Goal: Information Seeking & Learning: Learn about a topic

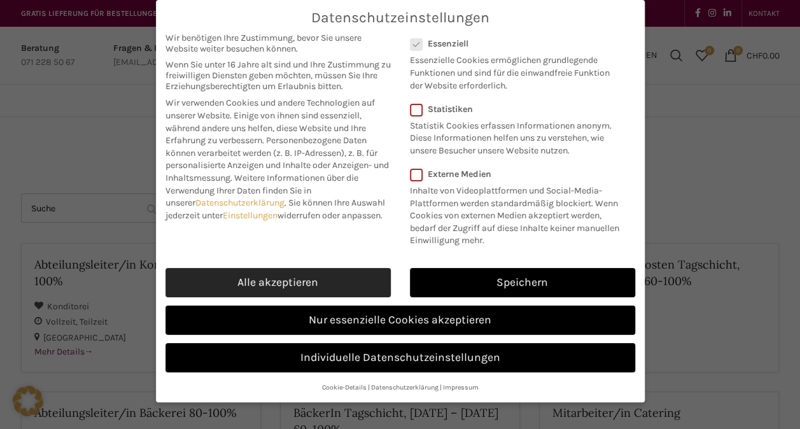
click at [350, 278] on link "Alle akzeptieren" at bounding box center [278, 282] width 225 height 29
checkbox input "true"
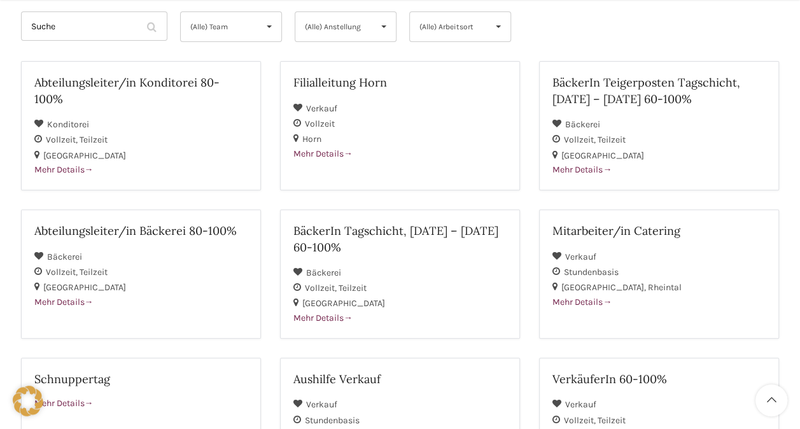
scroll to position [184, 0]
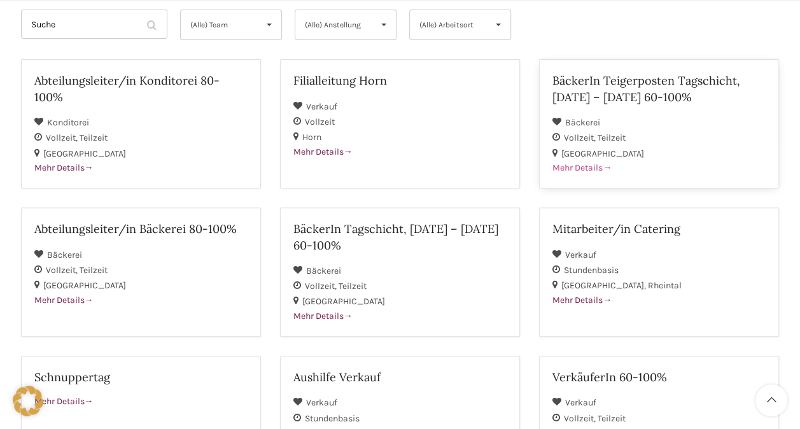
click at [640, 111] on div "BäckerIn Teigerposten Tagschicht, [DATE] – [DATE] 60-100%" at bounding box center [659, 93] width 213 height 41
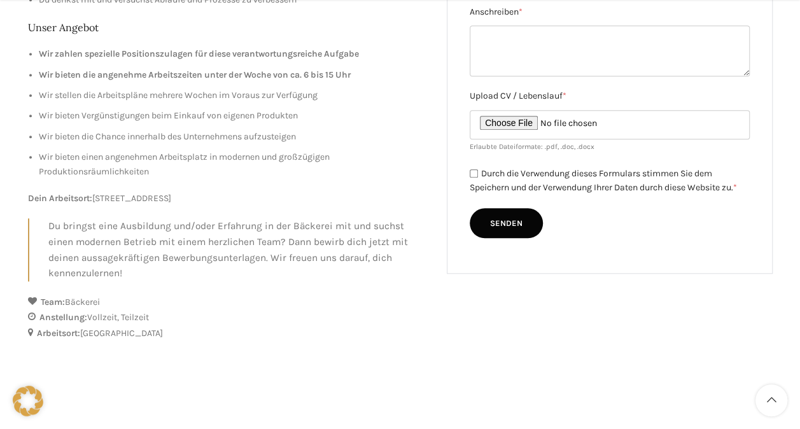
scroll to position [464, 0]
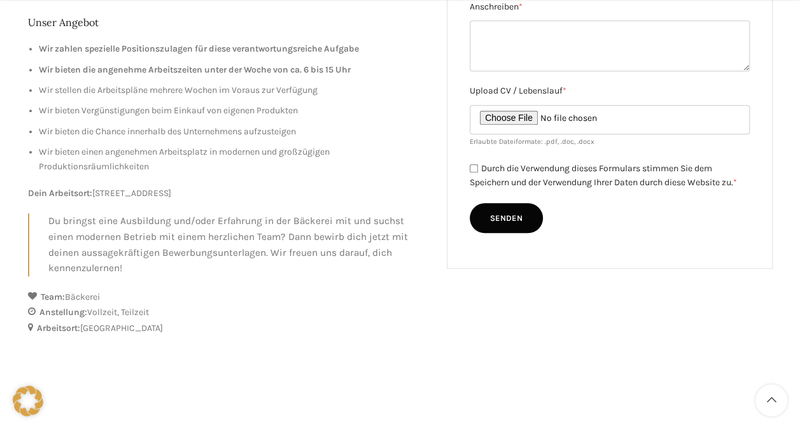
drag, startPoint x: 98, startPoint y: 192, endPoint x: 238, endPoint y: 196, distance: 140.1
click at [238, 196] on p "Dein Arbeitsort: Schuppisstrasse 17, 9016 St. Gallen" at bounding box center [228, 194] width 400 height 14
click at [280, 198] on p "Dein Arbeitsort: Schuppisstrasse 17, 9016 St. Gallen" at bounding box center [228, 194] width 400 height 14
drag, startPoint x: 248, startPoint y: 189, endPoint x: 96, endPoint y: 197, distance: 153.0
click at [96, 197] on p "Dein Arbeitsort: Schuppisstrasse 17, 9016 St. Gallen" at bounding box center [228, 194] width 400 height 14
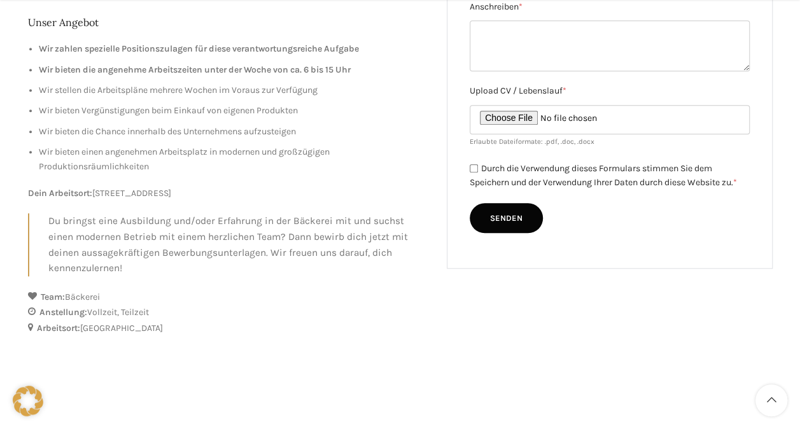
copy p "[STREET_ADDRESS]"
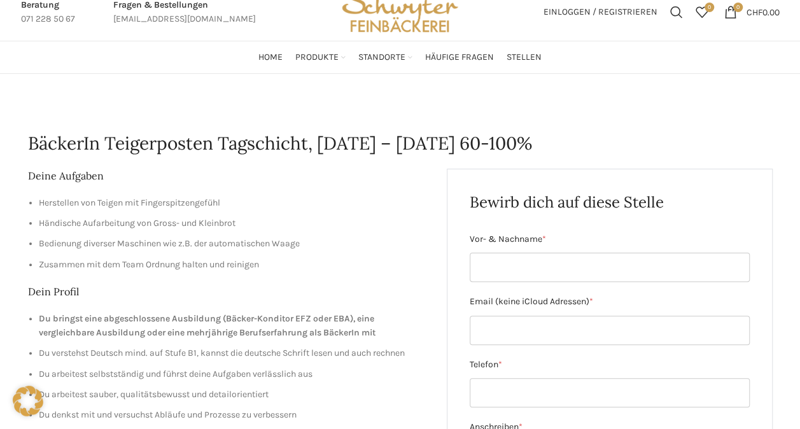
scroll to position [0, 0]
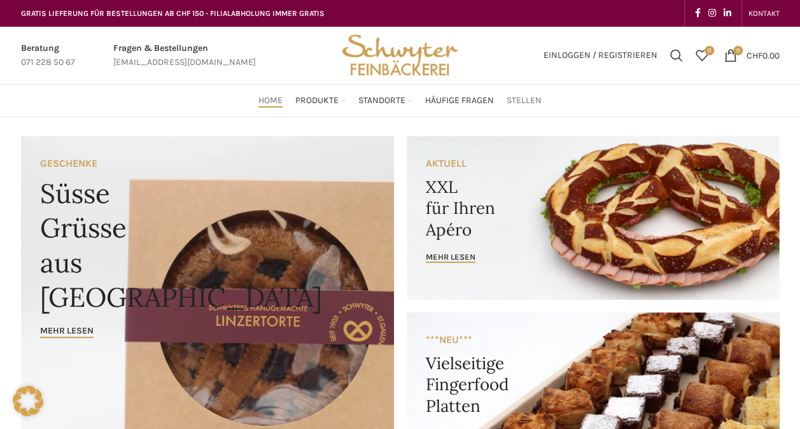
click at [527, 105] on span "Stellen" at bounding box center [524, 101] width 35 height 12
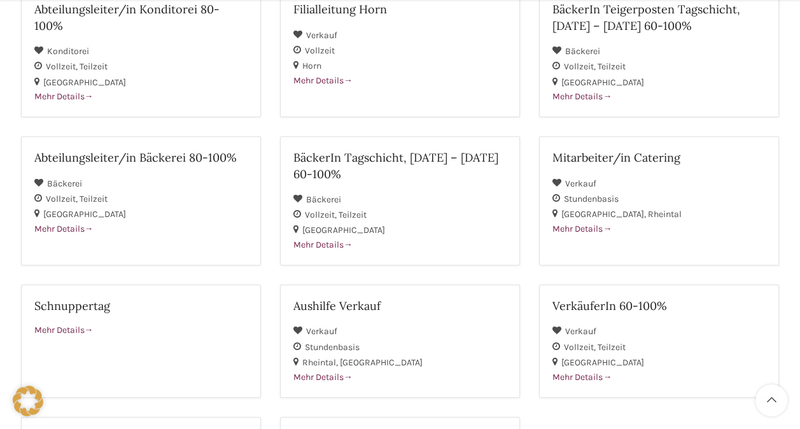
scroll to position [257, 0]
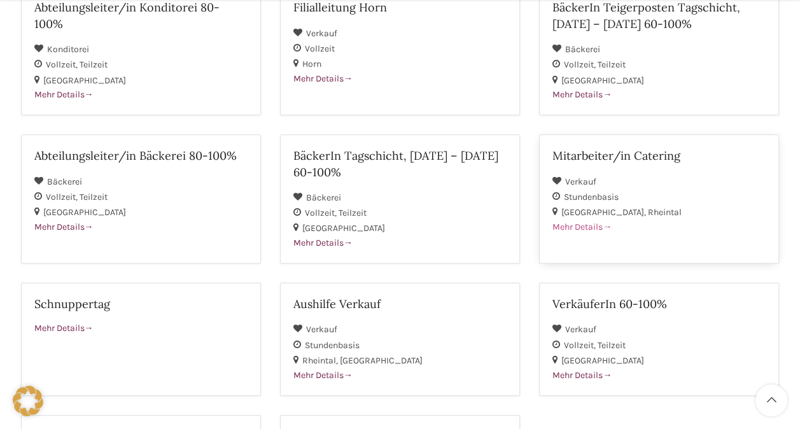
click at [581, 227] on span "Mehr Details" at bounding box center [582, 227] width 59 height 11
click at [477, 175] on h2 "BäckerIn Tagschicht, [DATE] – [DATE] 60-100%" at bounding box center [400, 164] width 213 height 32
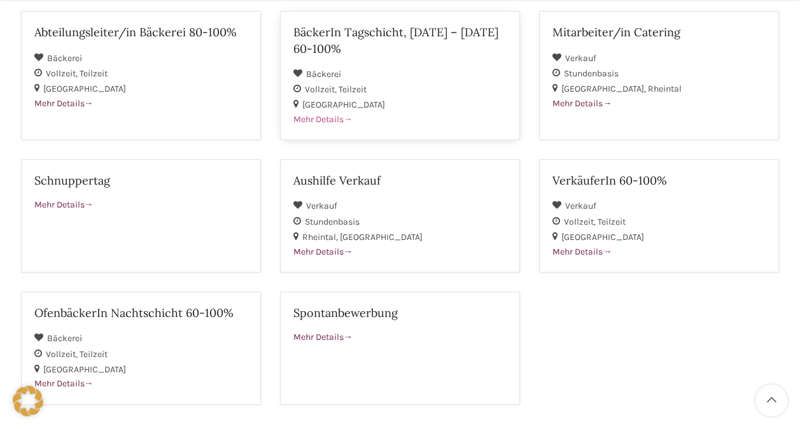
scroll to position [386, 0]
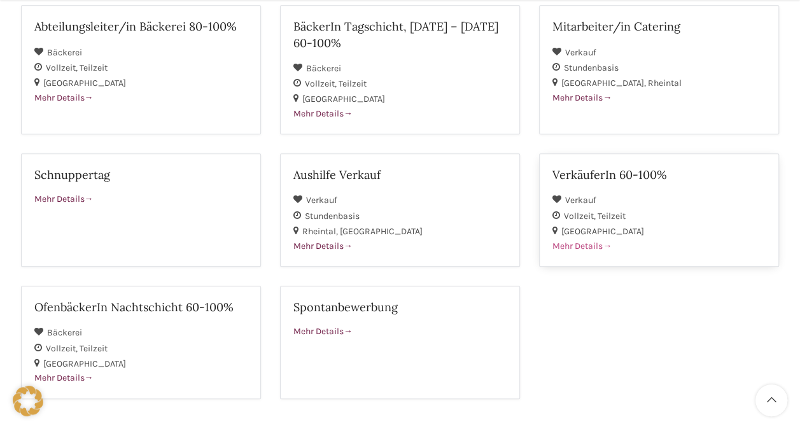
click at [630, 187] on div "VerkäuferIn 60-100%" at bounding box center [659, 179] width 213 height 25
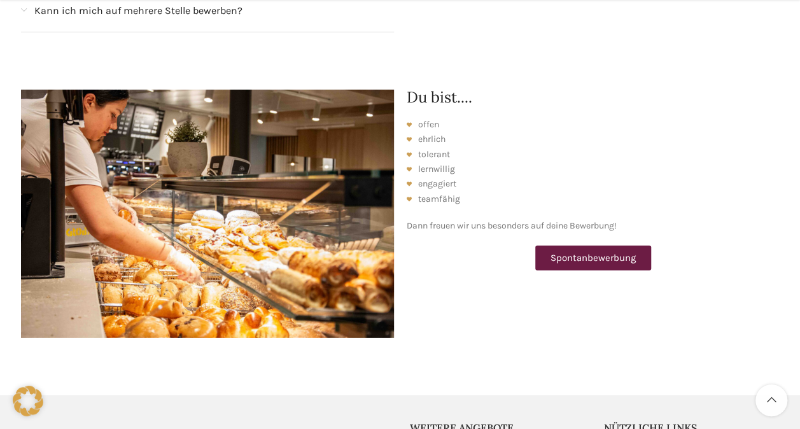
scroll to position [1765, 0]
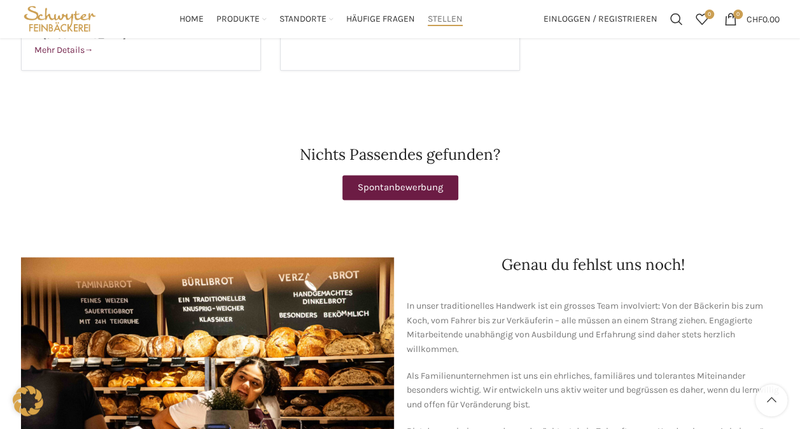
scroll to position [730, 0]
